Goal: Book appointment/travel/reservation

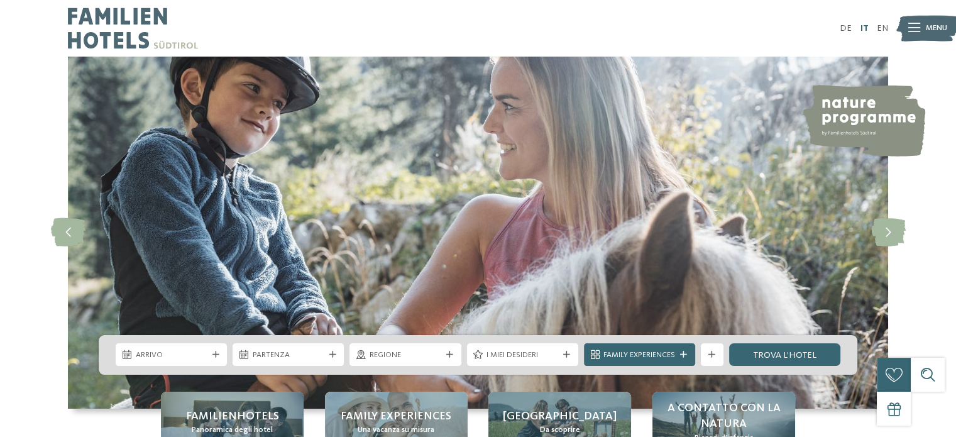
click at [863, 28] on link "IT" at bounding box center [864, 28] width 8 height 9
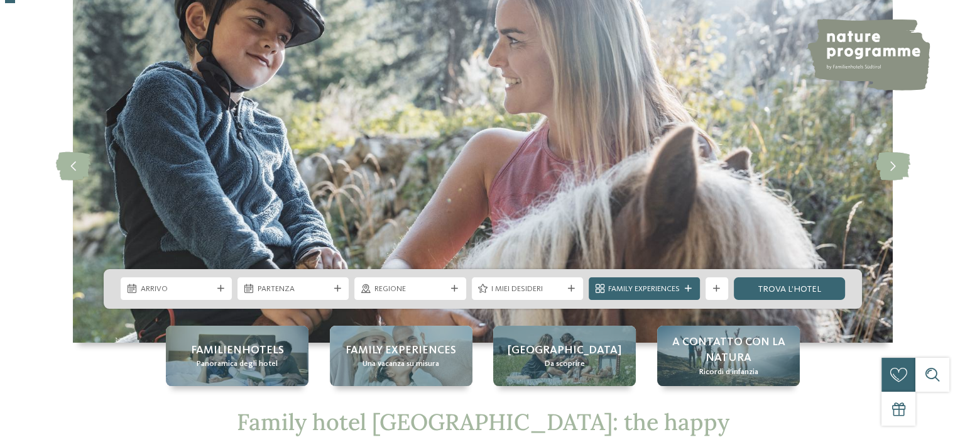
scroll to position [126, 0]
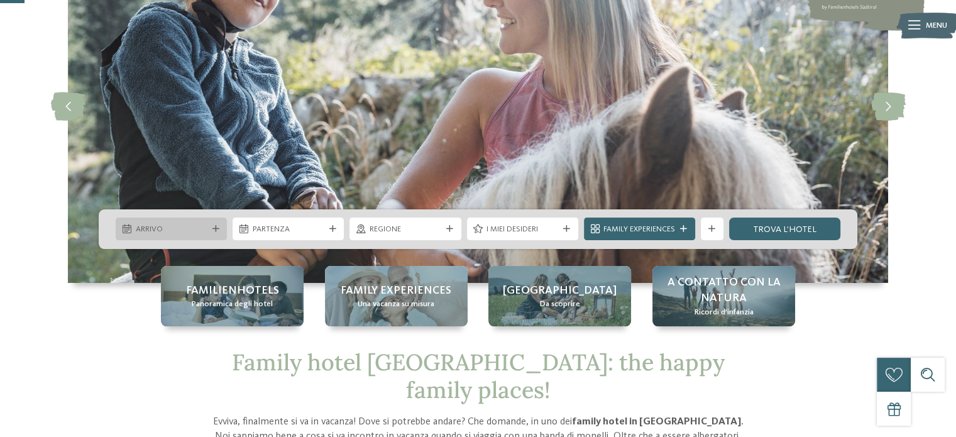
click at [216, 221] on div "Arrivo" at bounding box center [171, 228] width 111 height 23
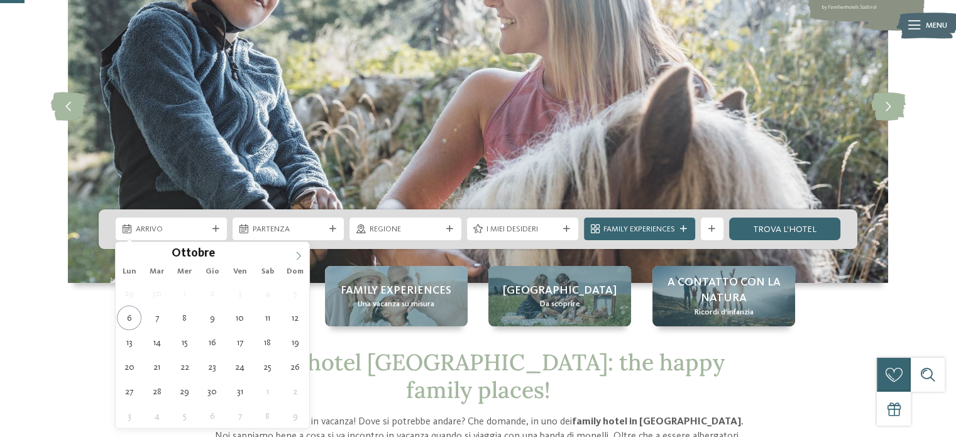
click at [296, 254] on icon at bounding box center [298, 255] width 9 height 9
type div "27.12.2025"
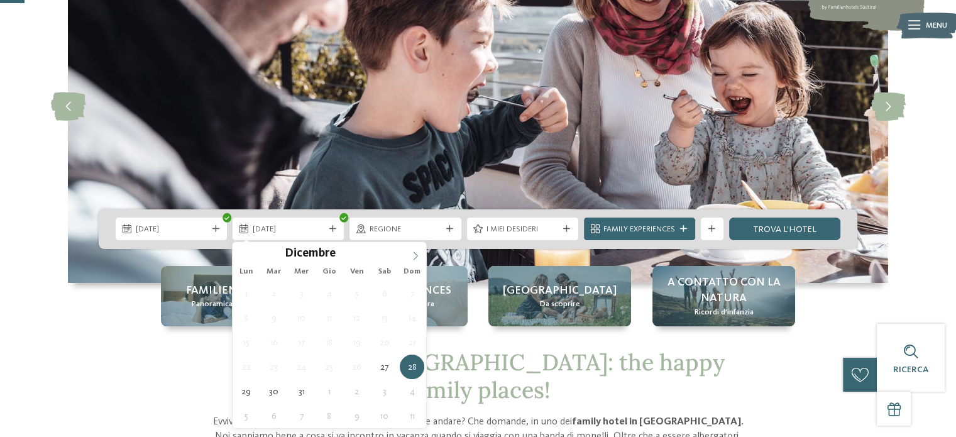
type input "****"
click at [415, 253] on icon at bounding box center [415, 255] width 9 height 9
type div "03.01.2026"
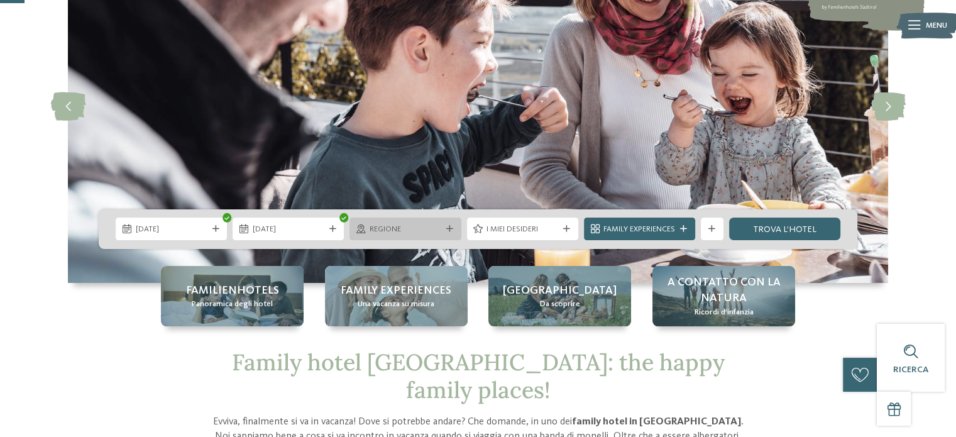
click at [449, 224] on div "Regione" at bounding box center [404, 228] width 111 height 23
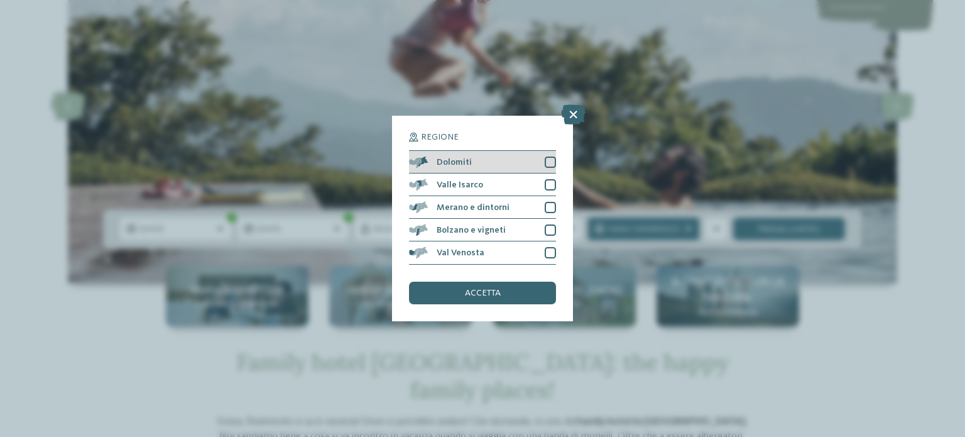
click at [546, 163] on div at bounding box center [550, 161] width 11 height 11
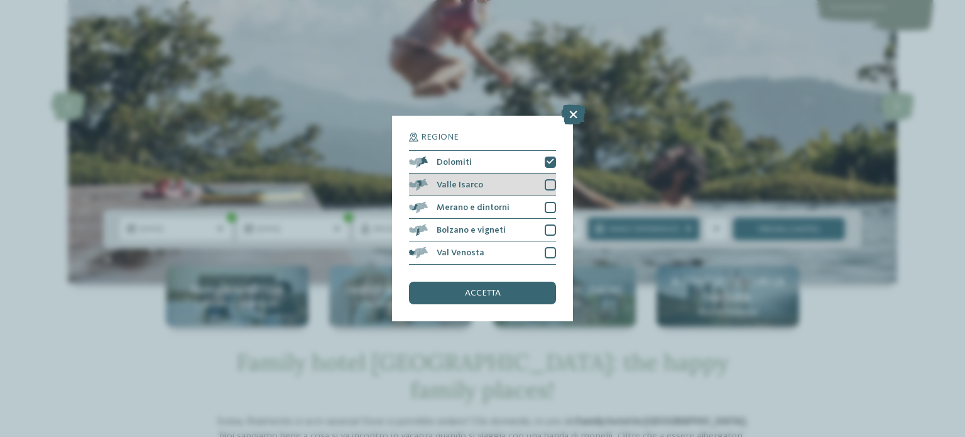
click at [550, 177] on div "Valle Isarco" at bounding box center [482, 184] width 147 height 23
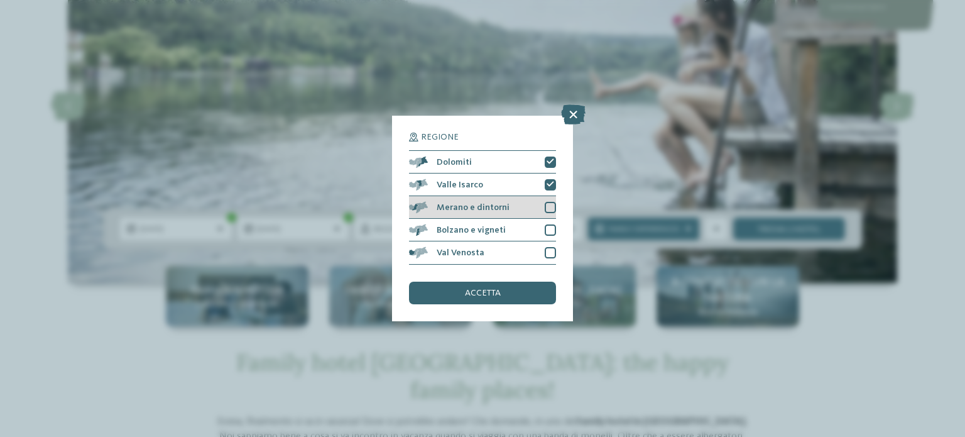
click at [543, 203] on div "Merano e dintorni" at bounding box center [482, 207] width 147 height 23
click at [543, 231] on div "Bolzano e vigneti" at bounding box center [482, 230] width 147 height 23
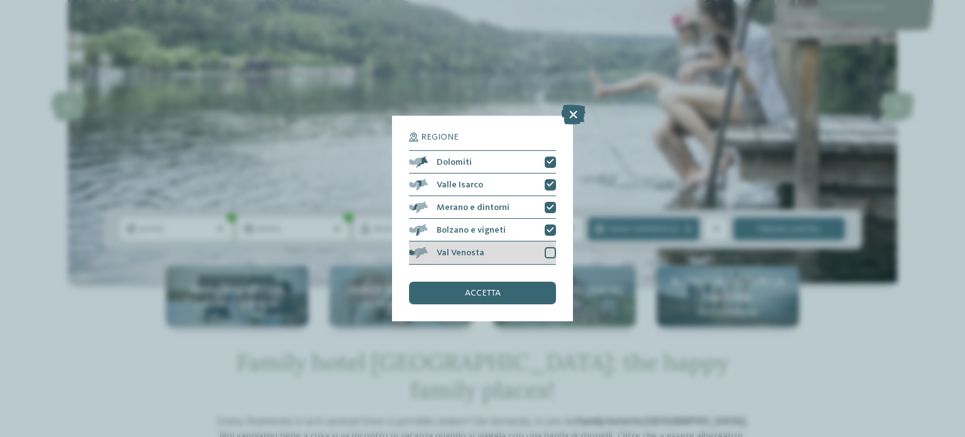
click at [549, 252] on div at bounding box center [550, 252] width 11 height 11
click at [501, 286] on div "accetta" at bounding box center [482, 292] width 147 height 23
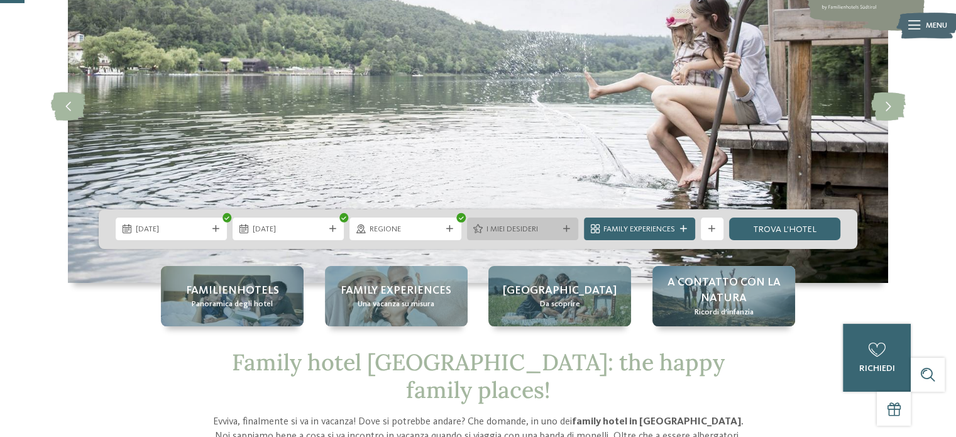
click at [560, 225] on div "I miei desideri" at bounding box center [522, 229] width 77 height 12
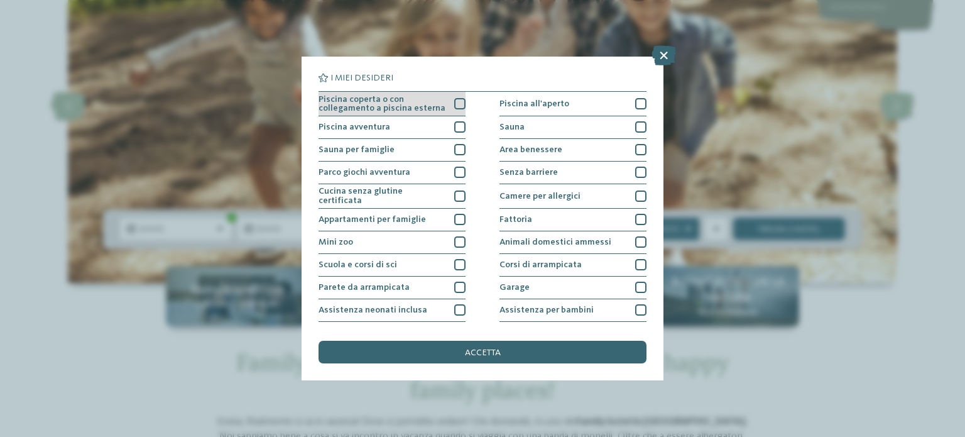
click at [461, 103] on div at bounding box center [459, 103] width 11 height 11
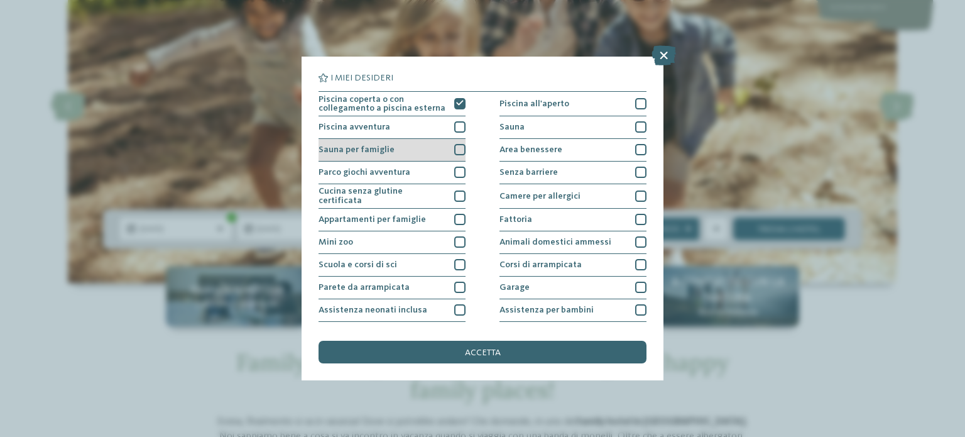
click at [454, 148] on div at bounding box center [459, 149] width 11 height 11
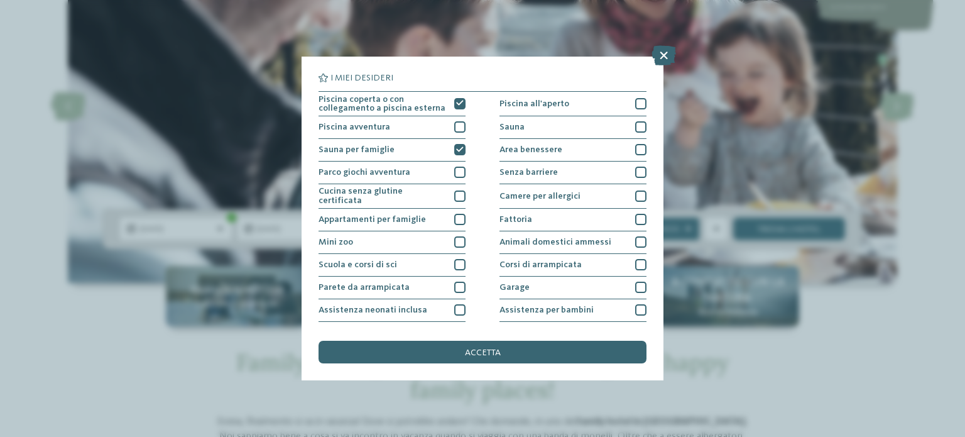
click at [462, 266] on div "Piscina coperta o con collegamento a piscina esterna Piscina all'aperto Piscina…" at bounding box center [483, 287] width 328 height 393
click at [454, 261] on div at bounding box center [459, 264] width 11 height 11
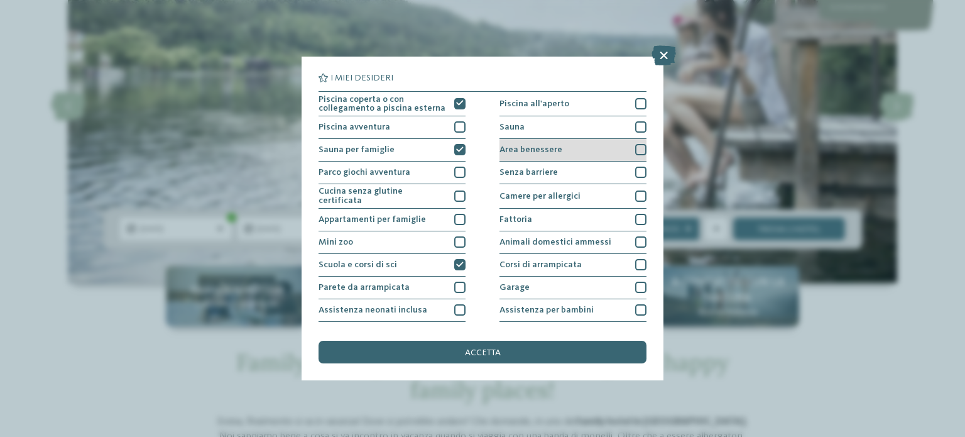
click at [635, 154] on div at bounding box center [640, 149] width 11 height 11
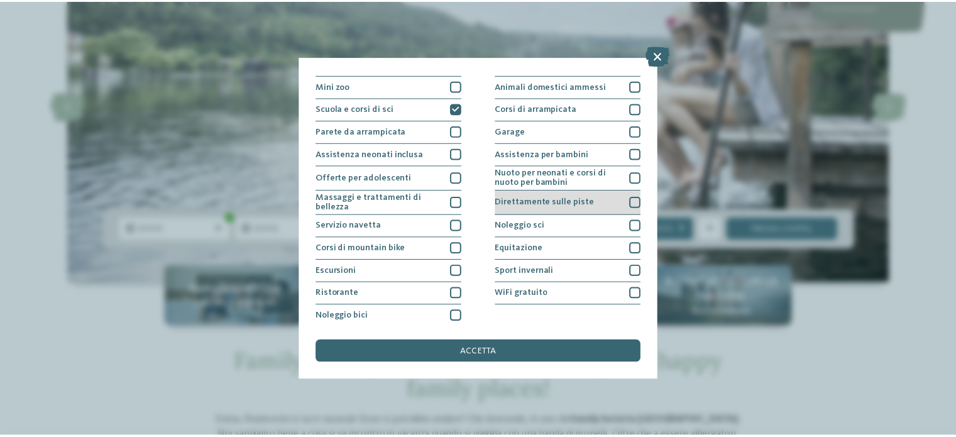
scroll to position [158, 0]
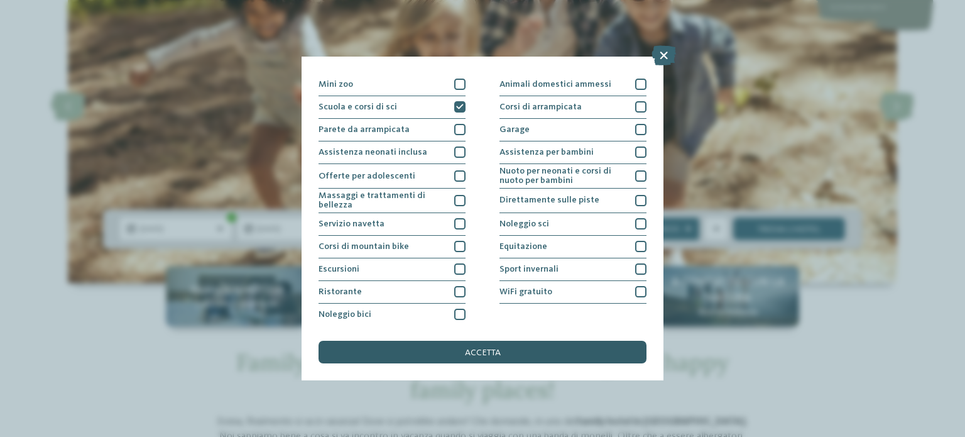
click at [519, 344] on div "accetta" at bounding box center [483, 352] width 328 height 23
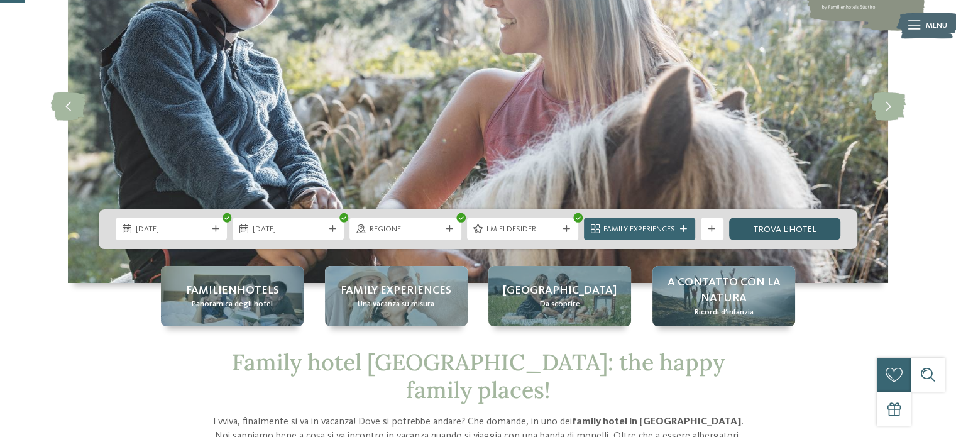
click at [770, 231] on link "trova l’hotel" at bounding box center [784, 228] width 111 height 23
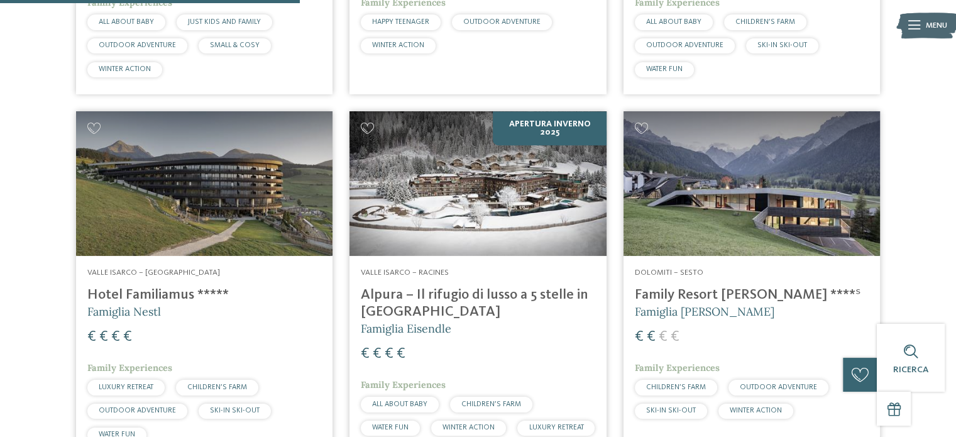
scroll to position [895, 0]
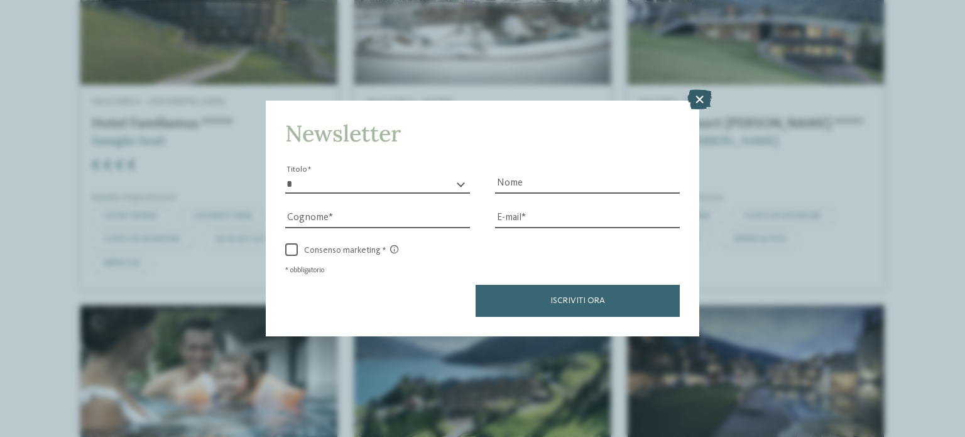
click at [697, 90] on icon at bounding box center [699, 99] width 25 height 20
